Goal: Find specific page/section: Find specific page/section

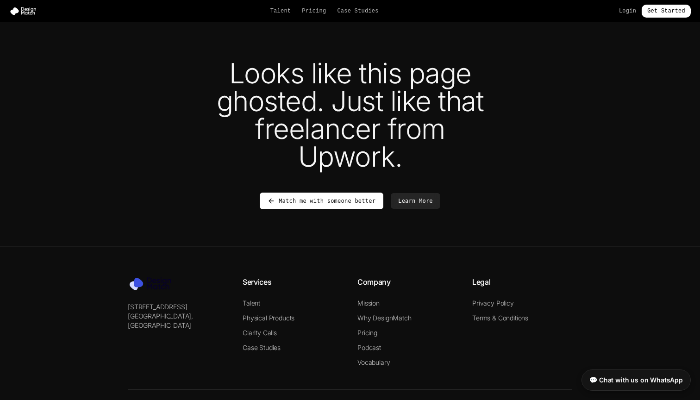
click at [19, 18] on nav "Talent Pricing Case Studies Login Get Started" at bounding box center [350, 11] width 700 height 22
click at [21, 11] on img at bounding box center [25, 10] width 32 height 9
